Goal: Task Accomplishment & Management: Use online tool/utility

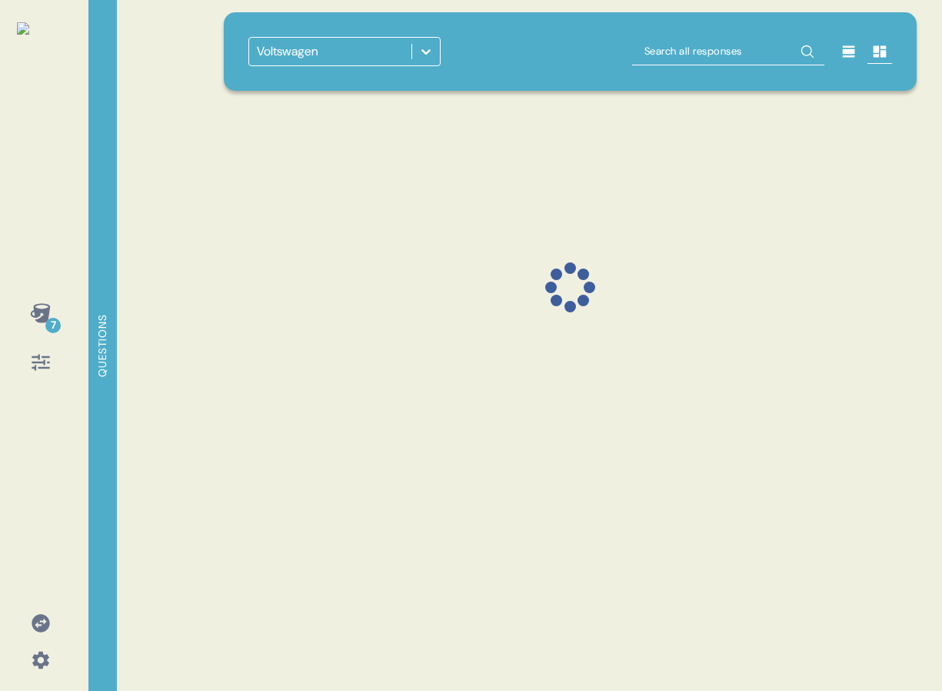
click at [941, 88] on div "7 Questions Voltswagen" at bounding box center [471, 345] width 942 height 691
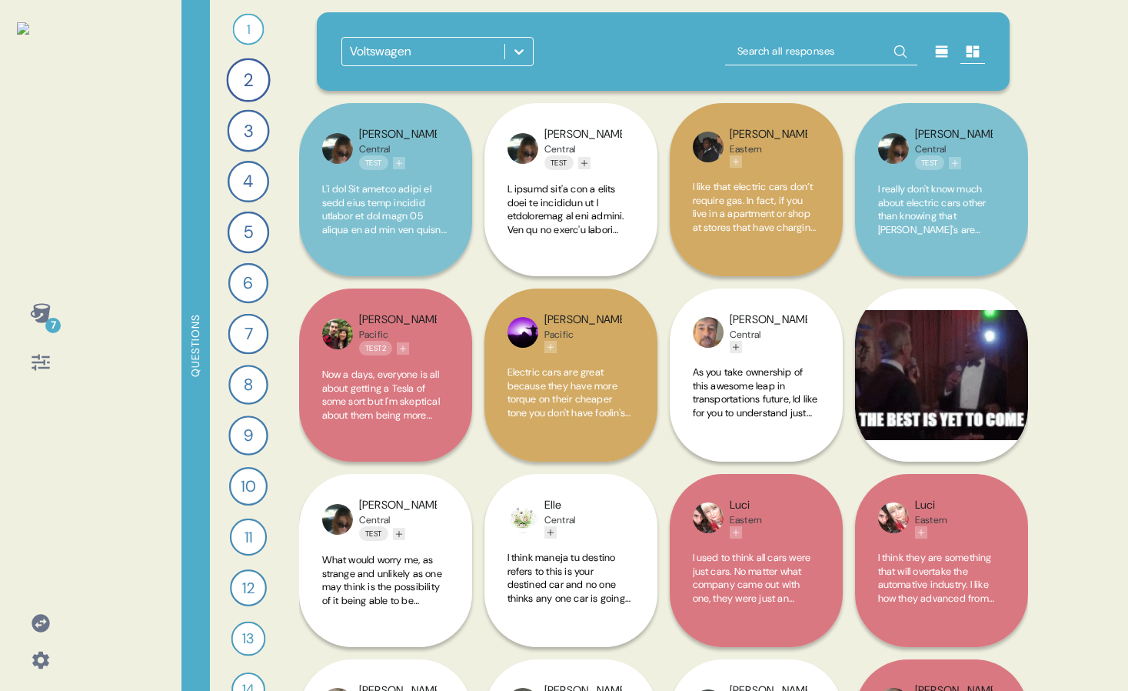
click at [400, 163] on icon "Add tag" at bounding box center [399, 162] width 9 height 9
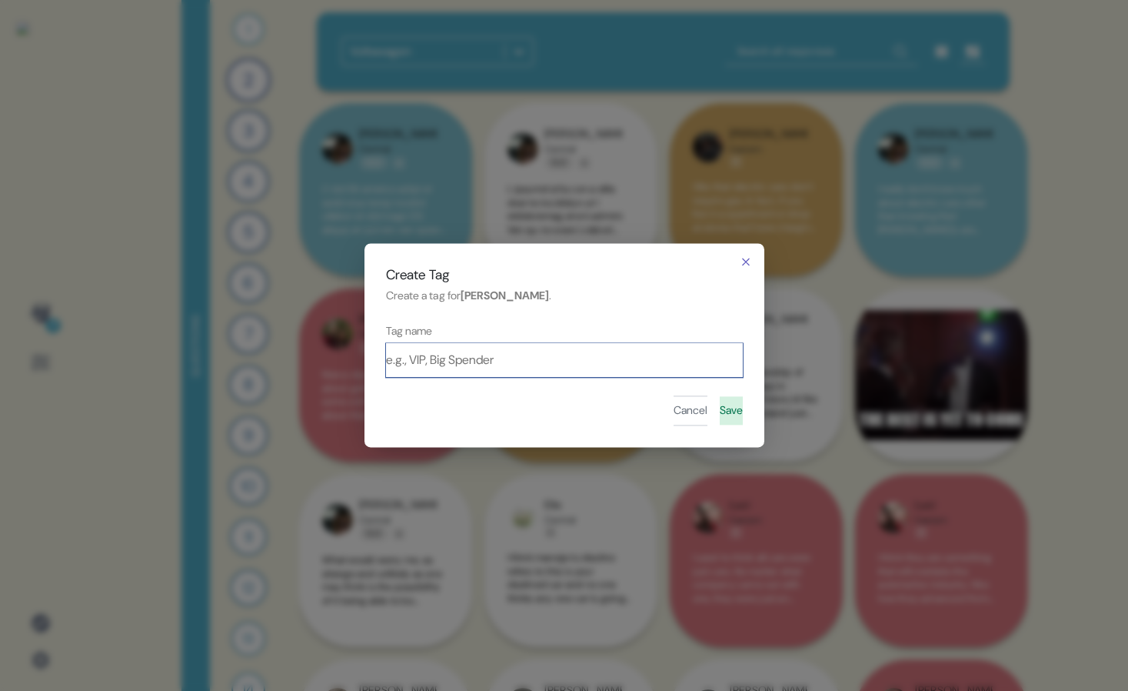
click at [489, 355] on input at bounding box center [564, 360] width 357 height 34
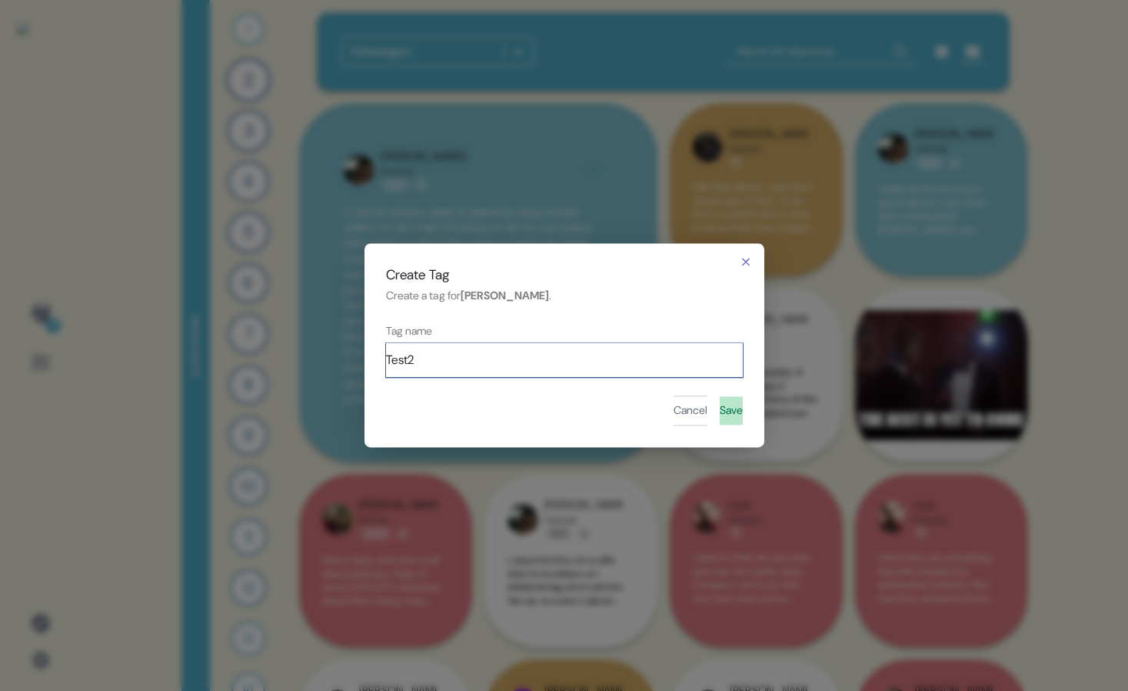
type input "Test2"
click at [720, 400] on button "Save" at bounding box center [731, 410] width 23 height 29
